Goal: Task Accomplishment & Management: Use online tool/utility

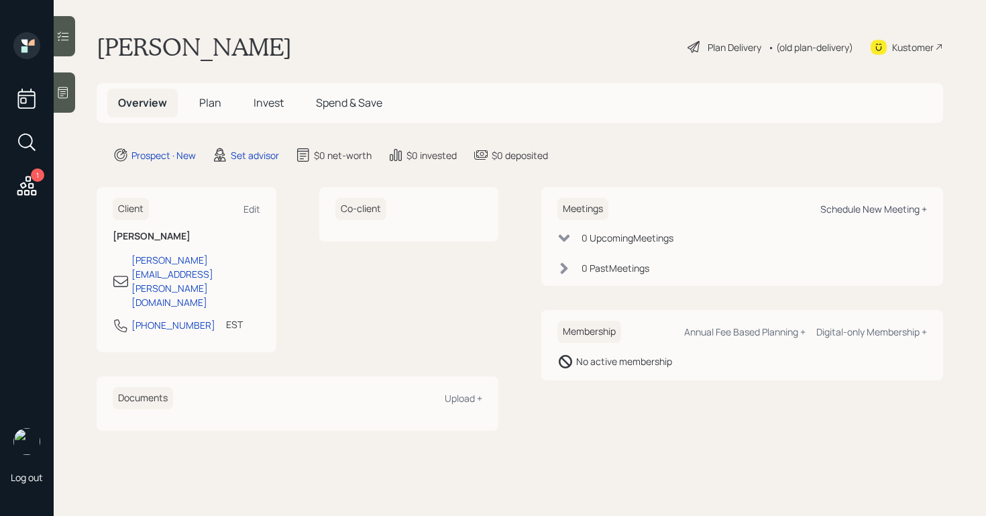
click at [835, 203] on div "Schedule New Meeting +" at bounding box center [874, 209] width 107 height 13
select select "round-[PERSON_NAME]"
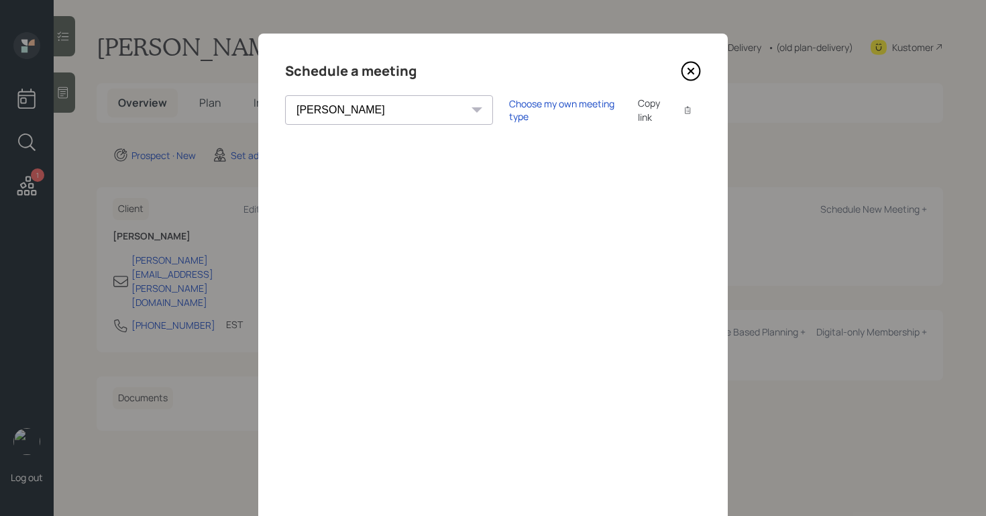
click at [692, 72] on icon at bounding box center [690, 70] width 5 height 5
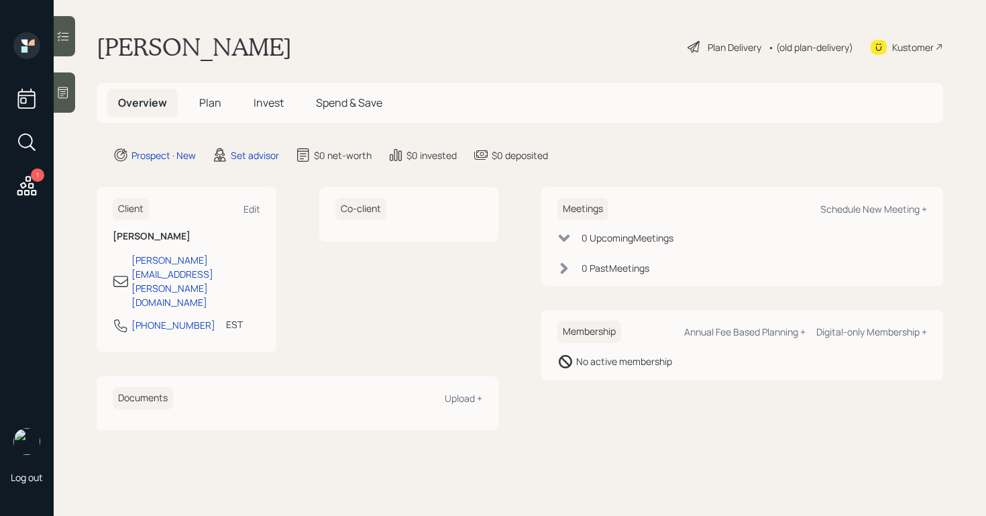
click at [74, 79] on div at bounding box center [64, 92] width 21 height 40
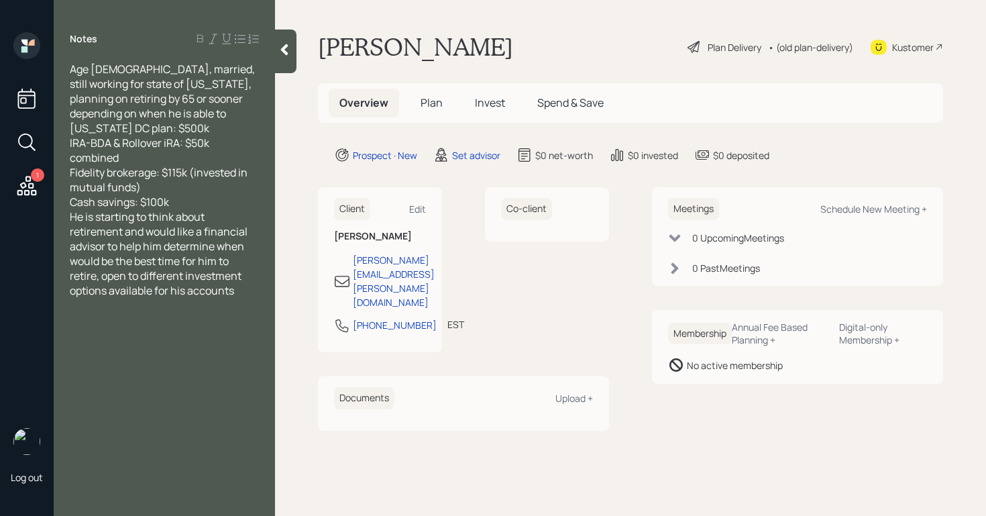
click at [207, 200] on div "Cash savings: $100k" at bounding box center [164, 202] width 189 height 15
click at [283, 55] on icon at bounding box center [284, 49] width 13 height 13
